Goal: Task Accomplishment & Management: Use online tool/utility

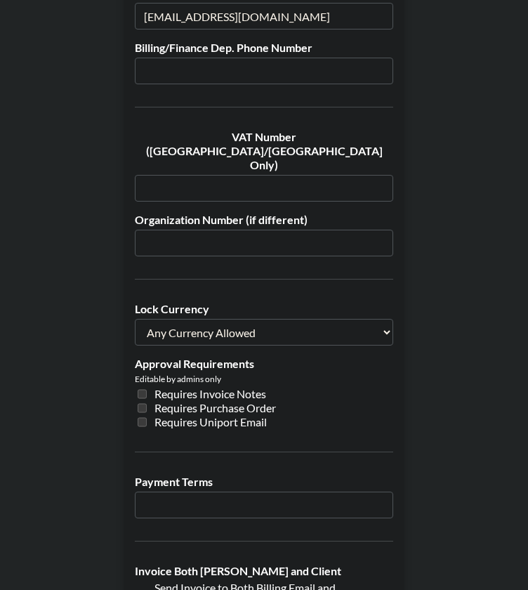
scroll to position [1017, 0]
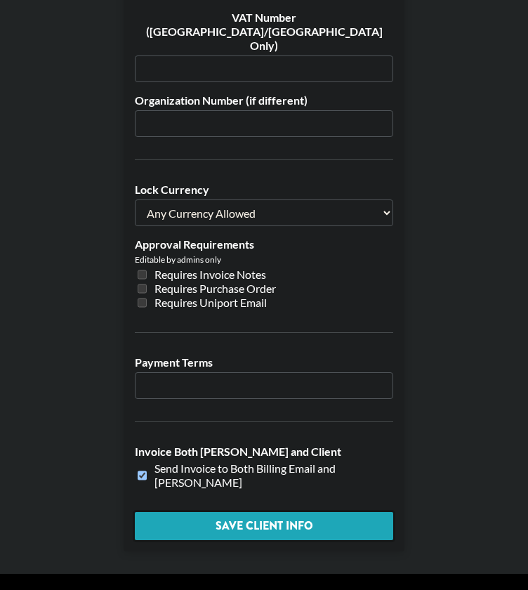
click at [240, 512] on input "Save Client Info" at bounding box center [264, 526] width 259 height 28
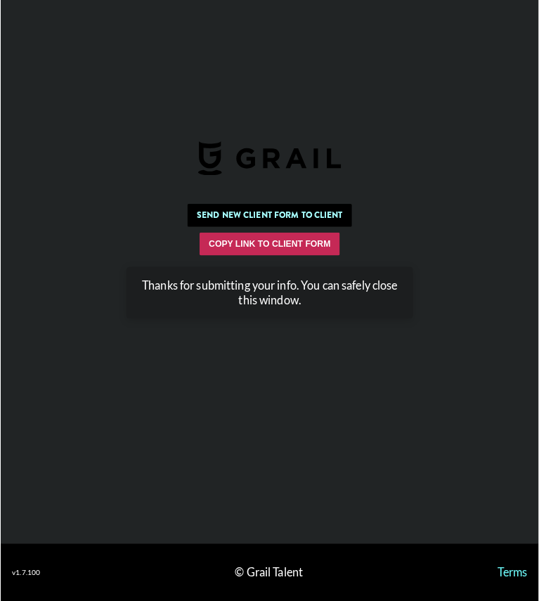
scroll to position [0, 0]
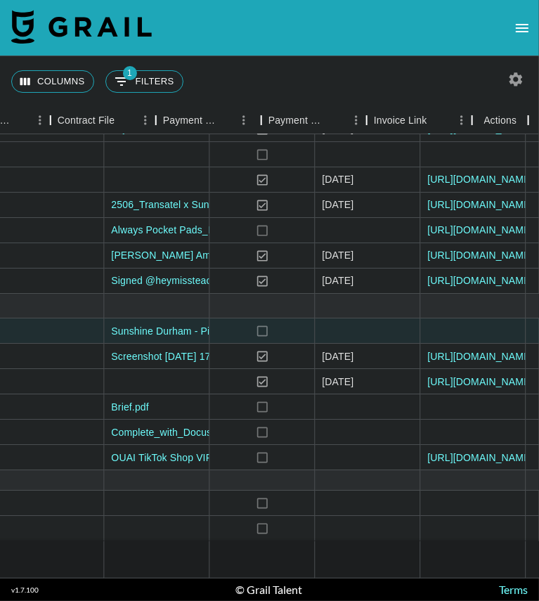
scroll to position [254, 1716]
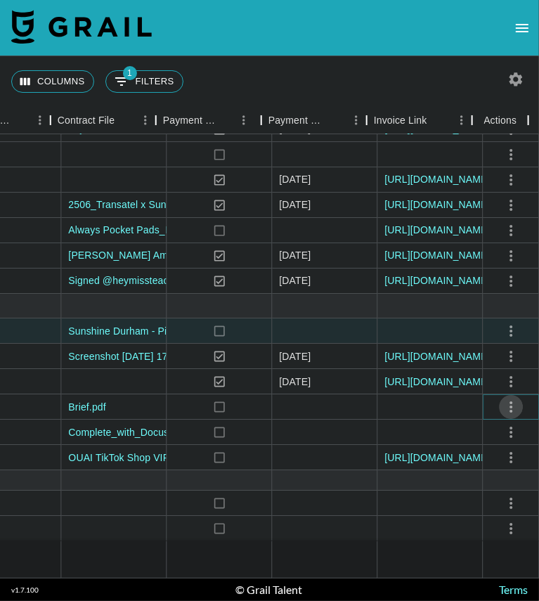
click at [502, 398] on icon "select merge strategy" at bounding box center [510, 406] width 17 height 17
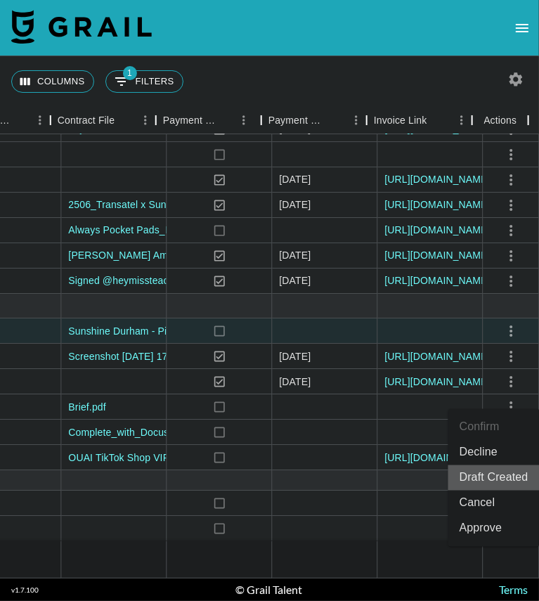
click at [480, 476] on li "Draft Created" at bounding box center [493, 477] width 91 height 25
click at [420, 491] on div at bounding box center [429, 503] width 105 height 25
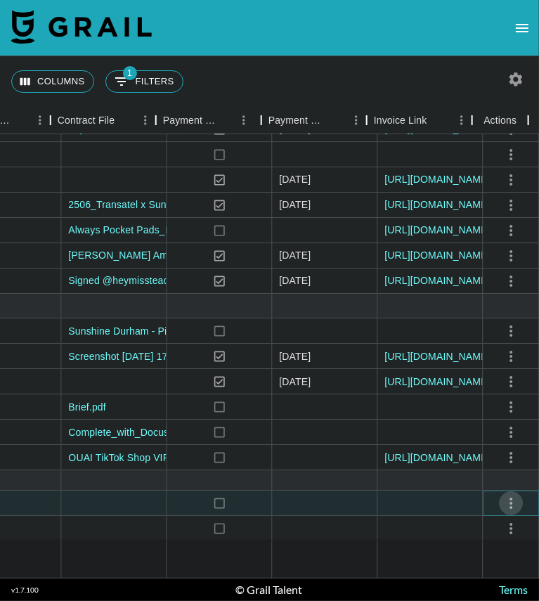
click at [502, 495] on icon "select merge strategy" at bounding box center [510, 503] width 17 height 17
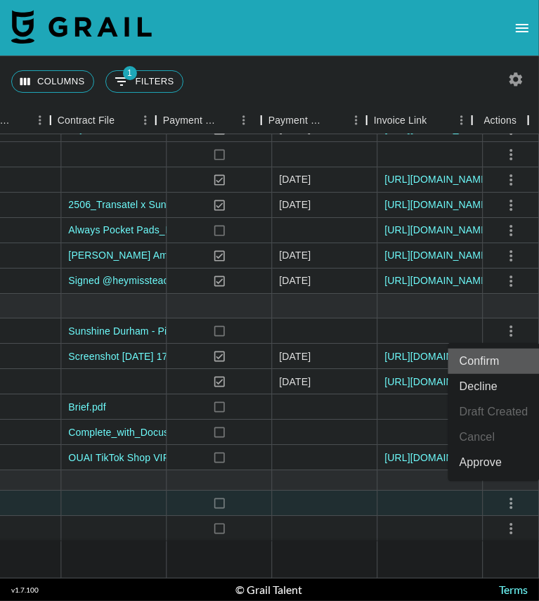
click at [492, 358] on li "Confirm" at bounding box center [493, 360] width 91 height 25
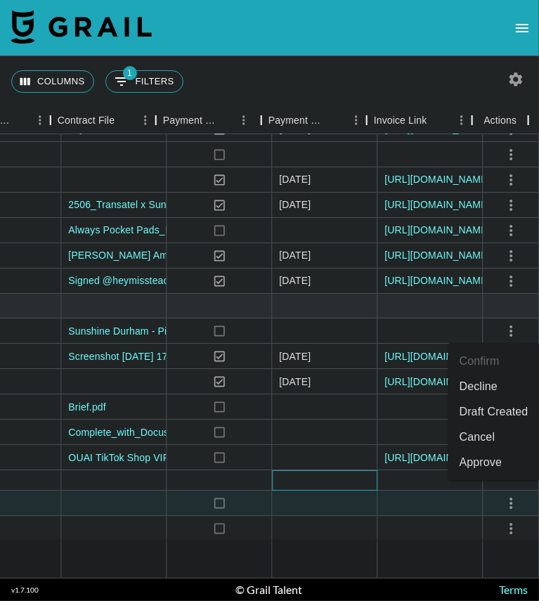
click at [304, 471] on div at bounding box center [324, 481] width 105 height 20
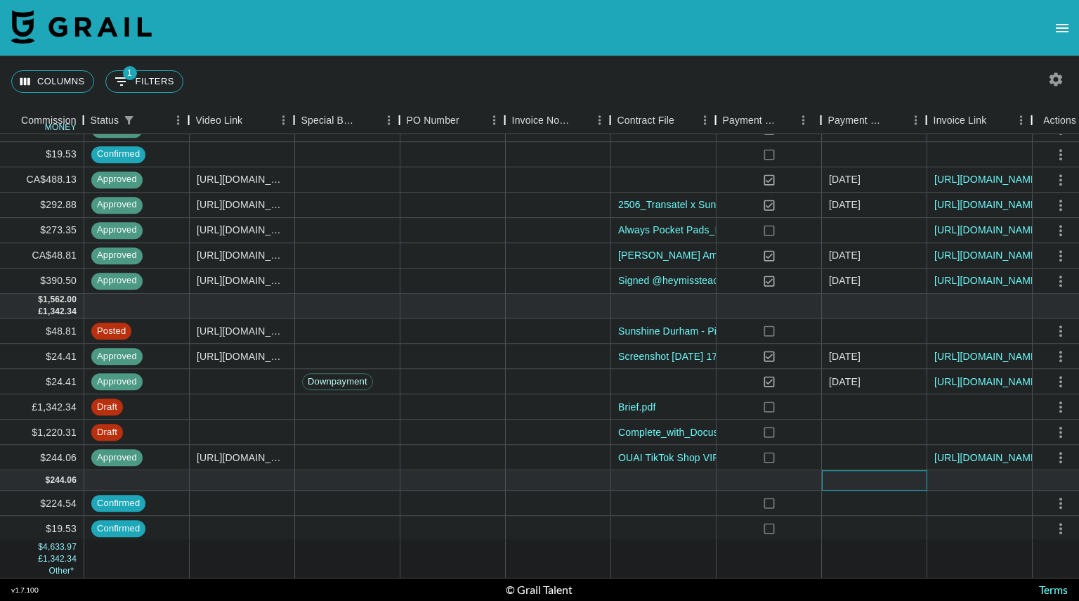
scroll to position [254, 1176]
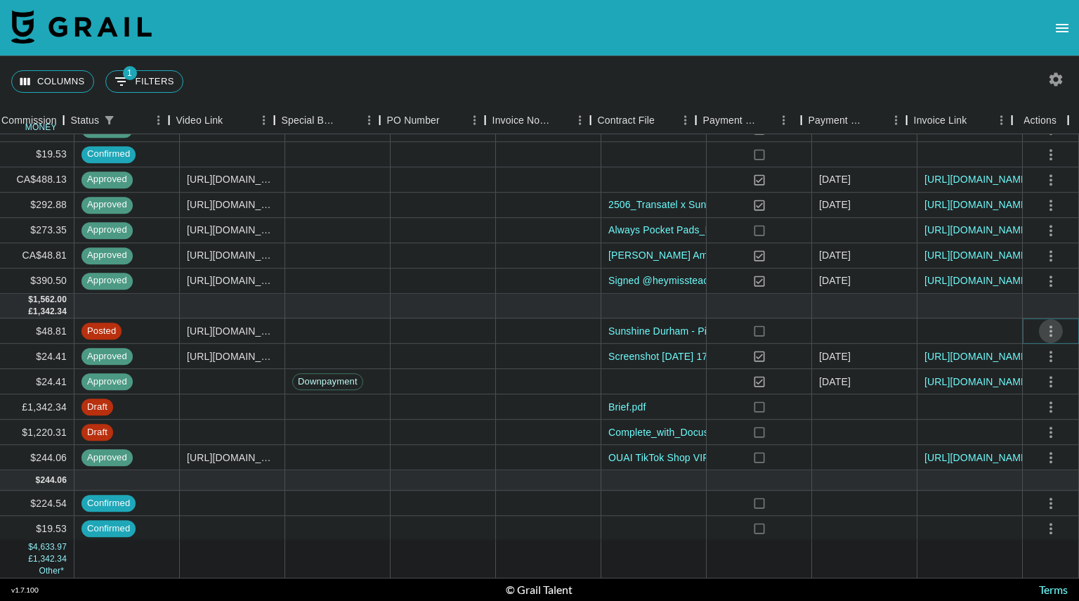
click at [538, 322] on icon "select merge strategy" at bounding box center [1051, 330] width 17 height 17
click at [538, 454] on div "Approve" at bounding box center [1020, 452] width 43 height 17
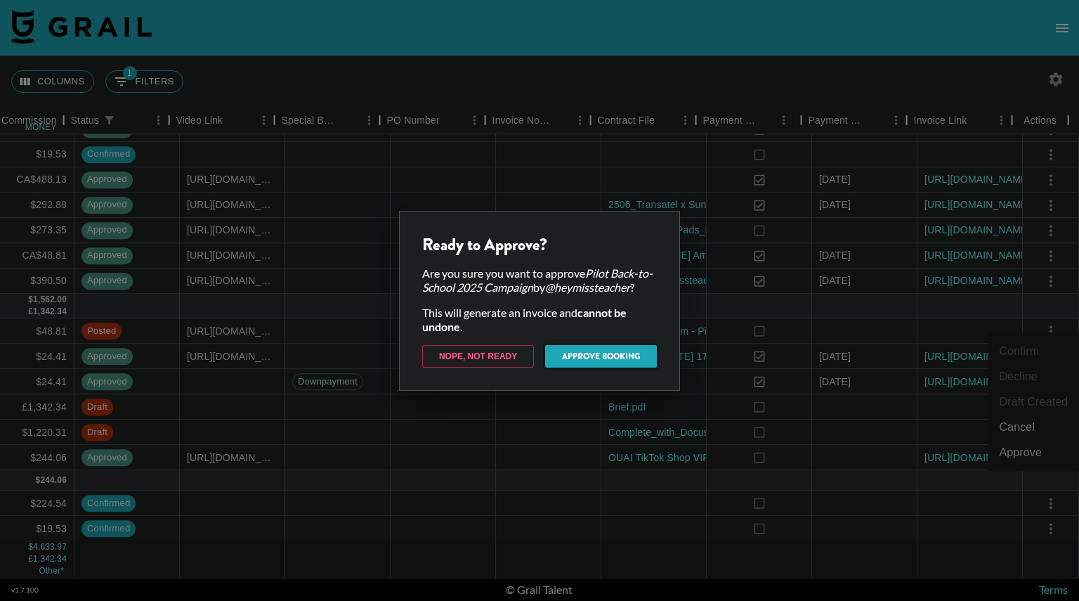
click at [538, 360] on button "Approve Booking" at bounding box center [601, 356] width 112 height 22
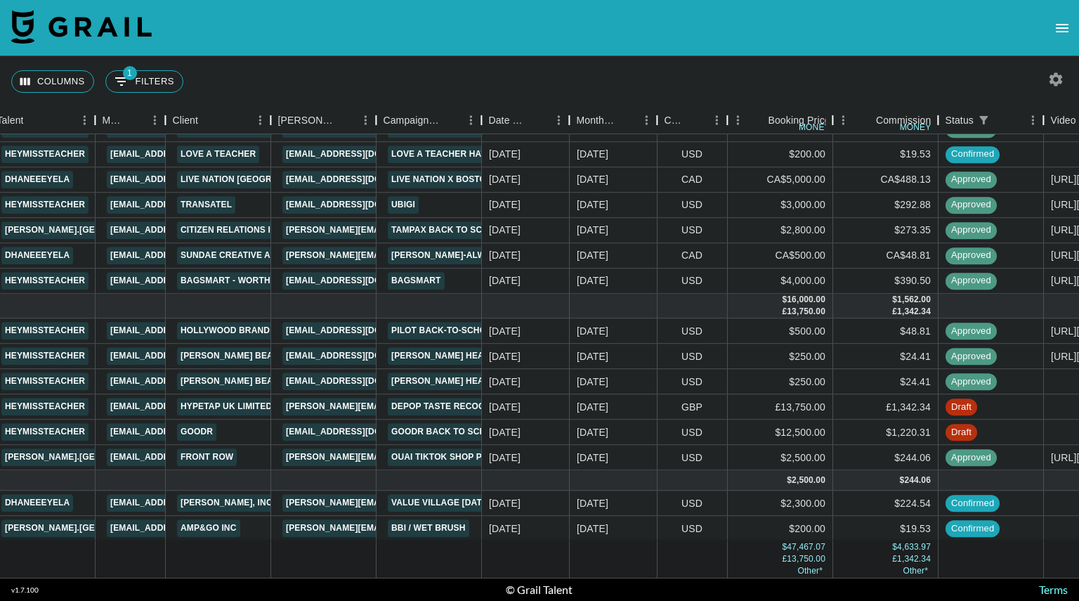
scroll to position [208, 301]
